Goal: Task Accomplishment & Management: Use online tool/utility

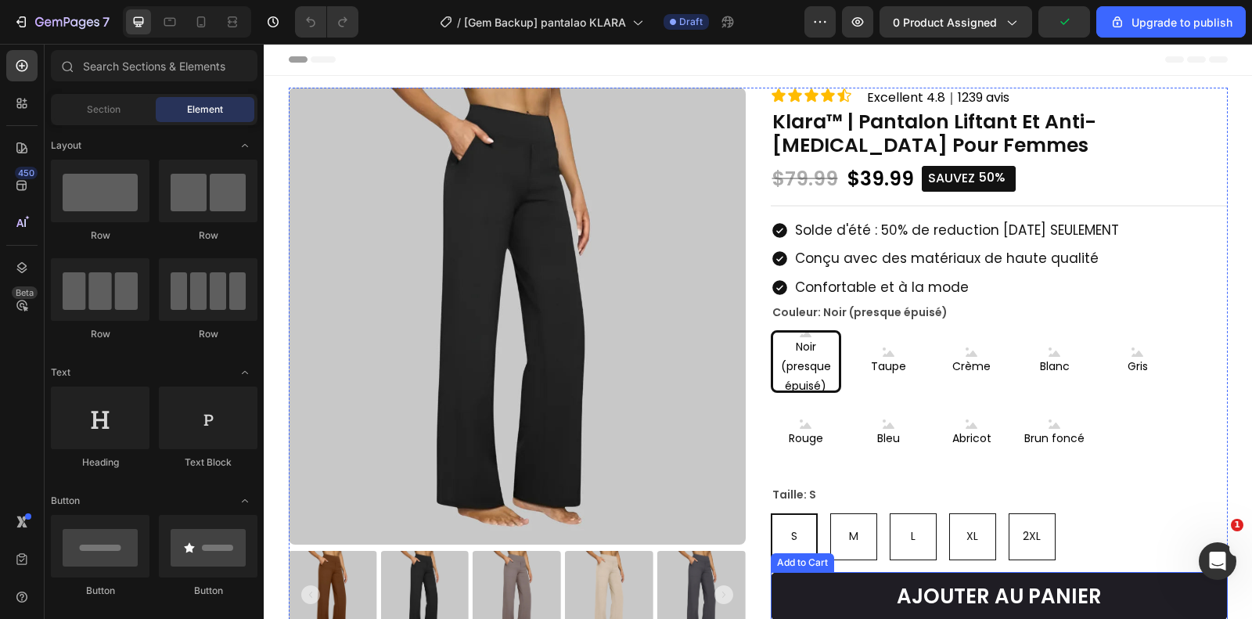
click at [807, 587] on button "AJOUTER AU PANIER" at bounding box center [999, 596] width 457 height 49
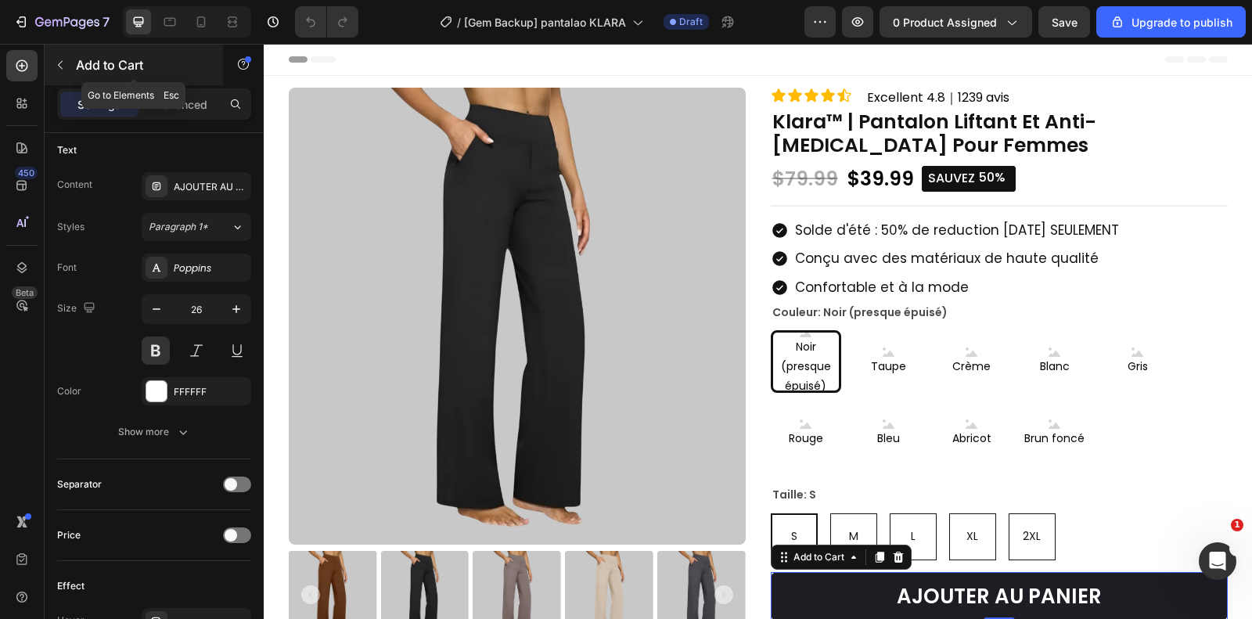
scroll to position [114, 0]
